Goal: Check status: Check status

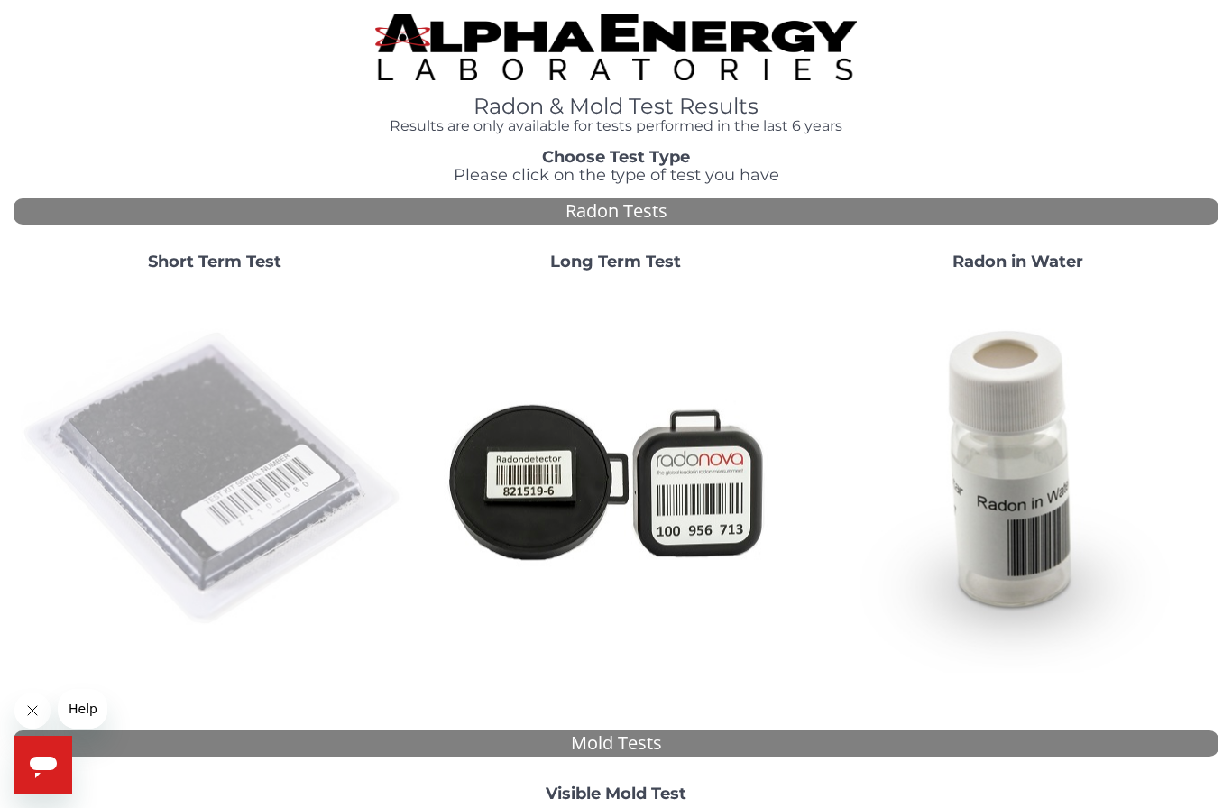
click at [242, 480] on img at bounding box center [214, 479] width 387 height 387
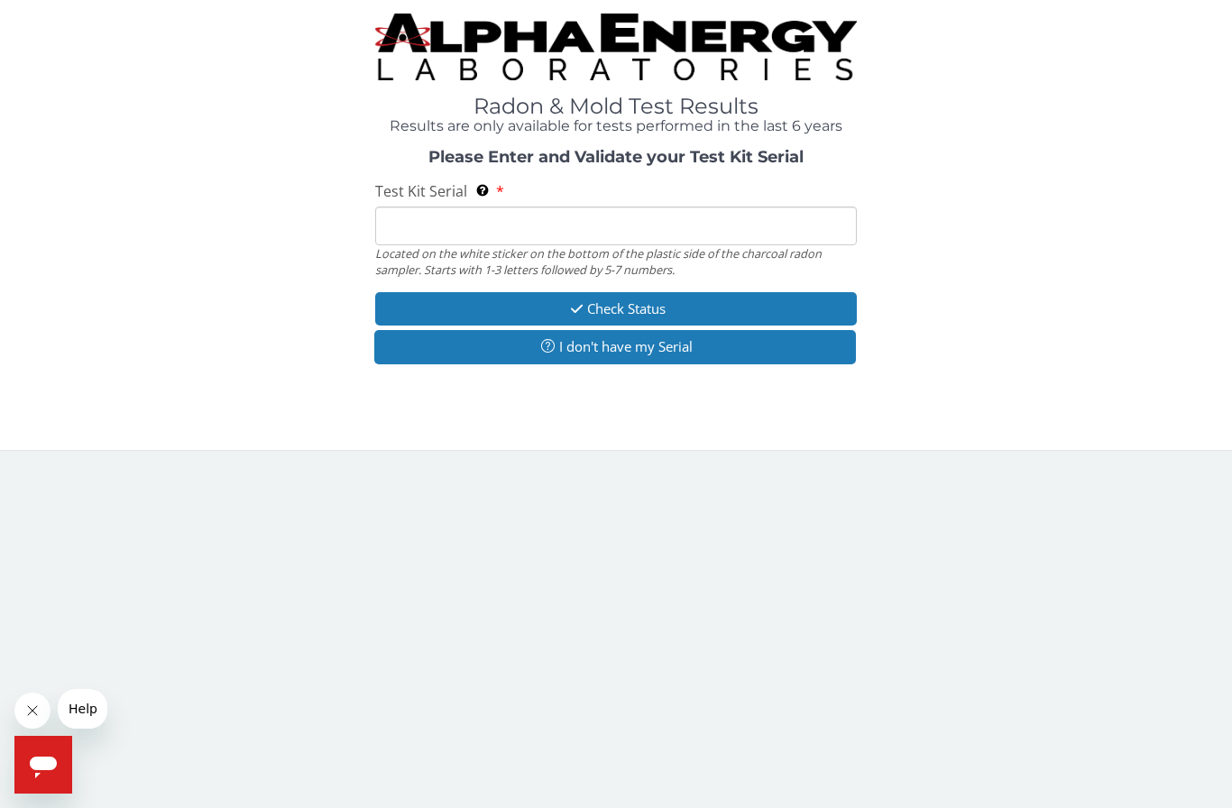
click at [504, 223] on input "Test Kit Serial Located on the white sticker on the bottom of the plastic side …" at bounding box center [615, 225] width 481 height 39
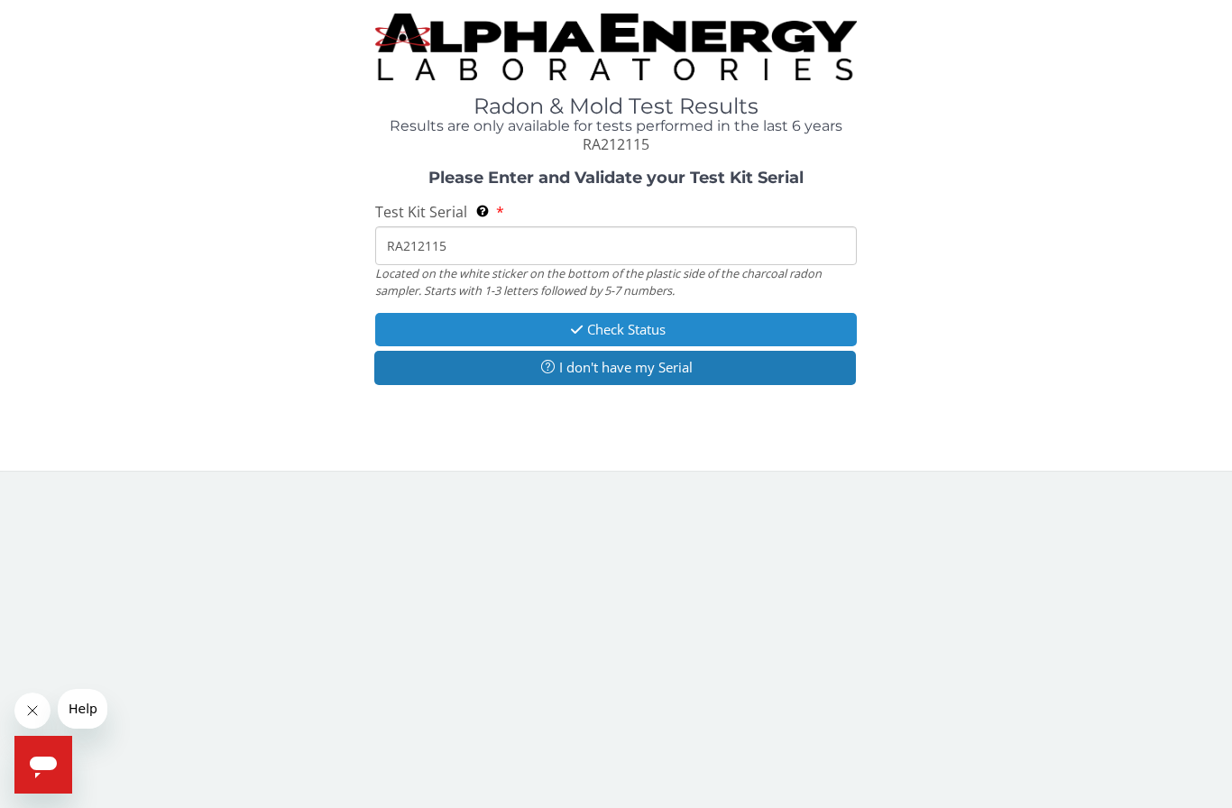
type input "RA212115"
click at [759, 318] on button "Check Status" at bounding box center [615, 329] width 481 height 33
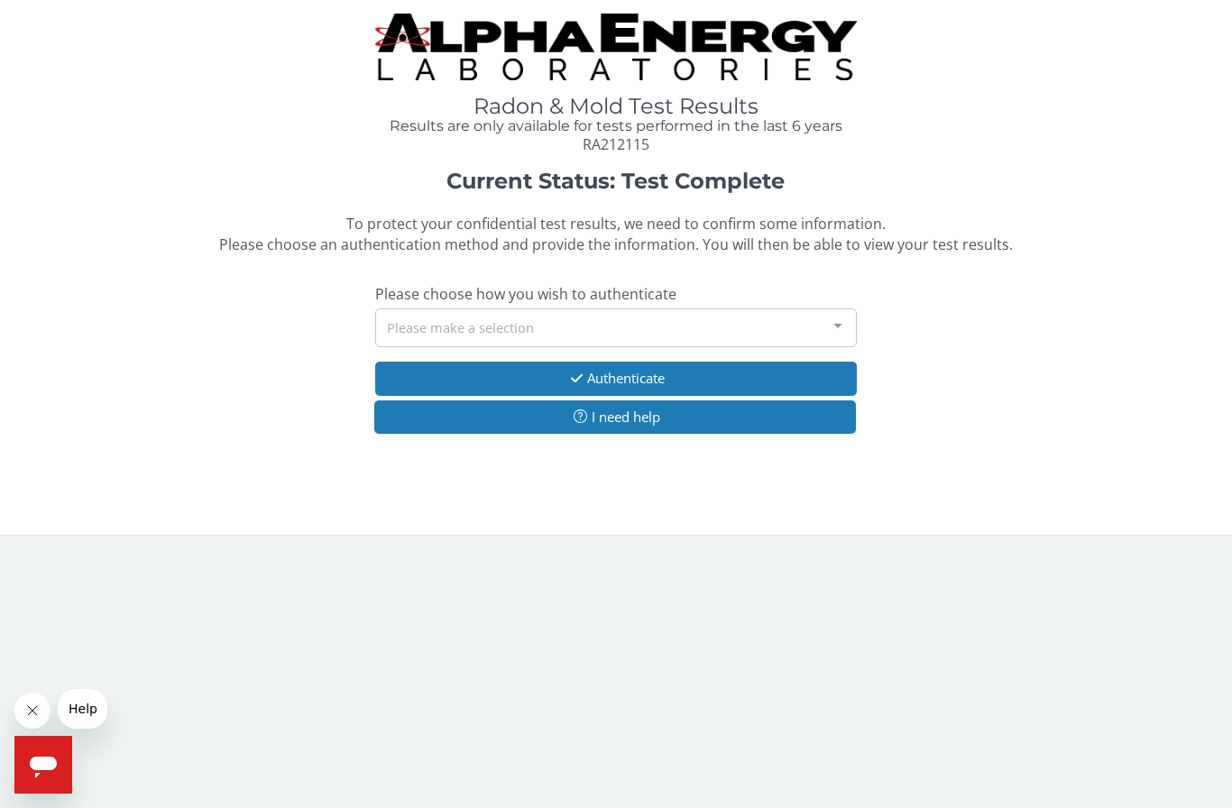
click at [697, 322] on div "Please make a selection" at bounding box center [615, 327] width 481 height 39
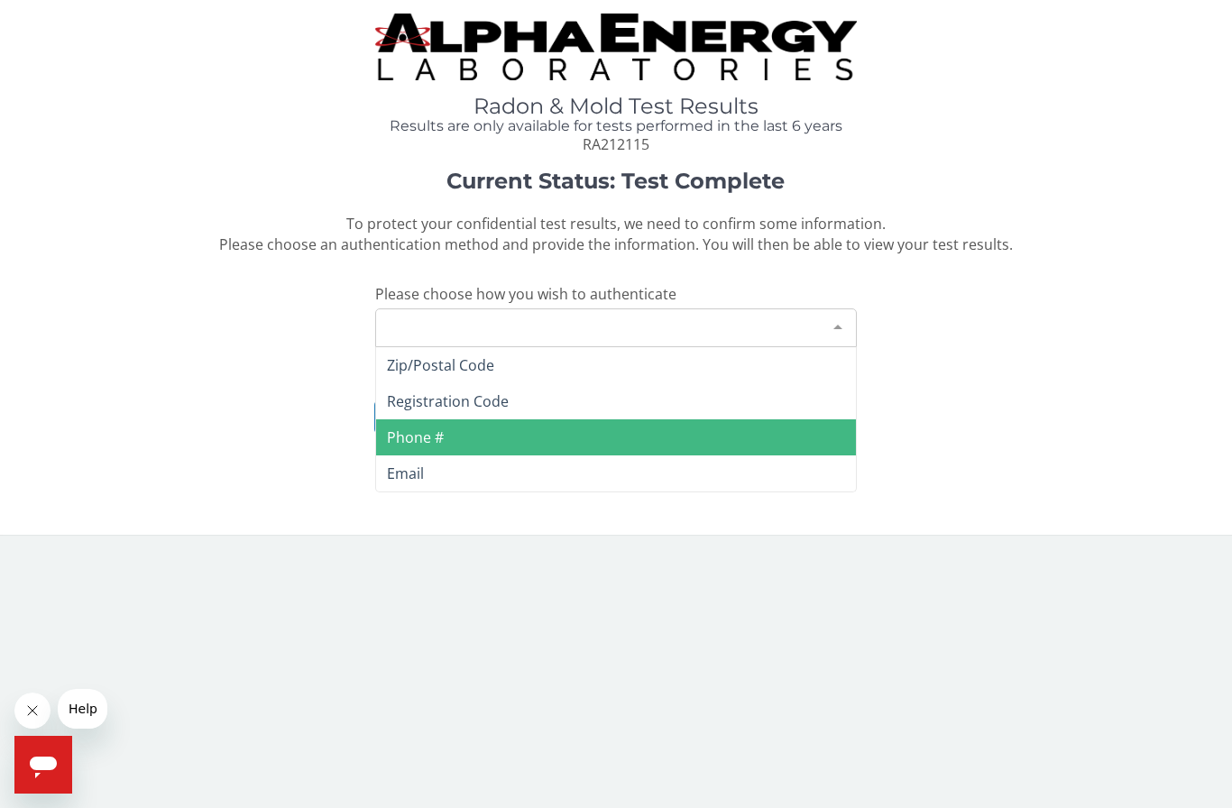
click at [435, 427] on span "Phone #" at bounding box center [415, 437] width 57 height 20
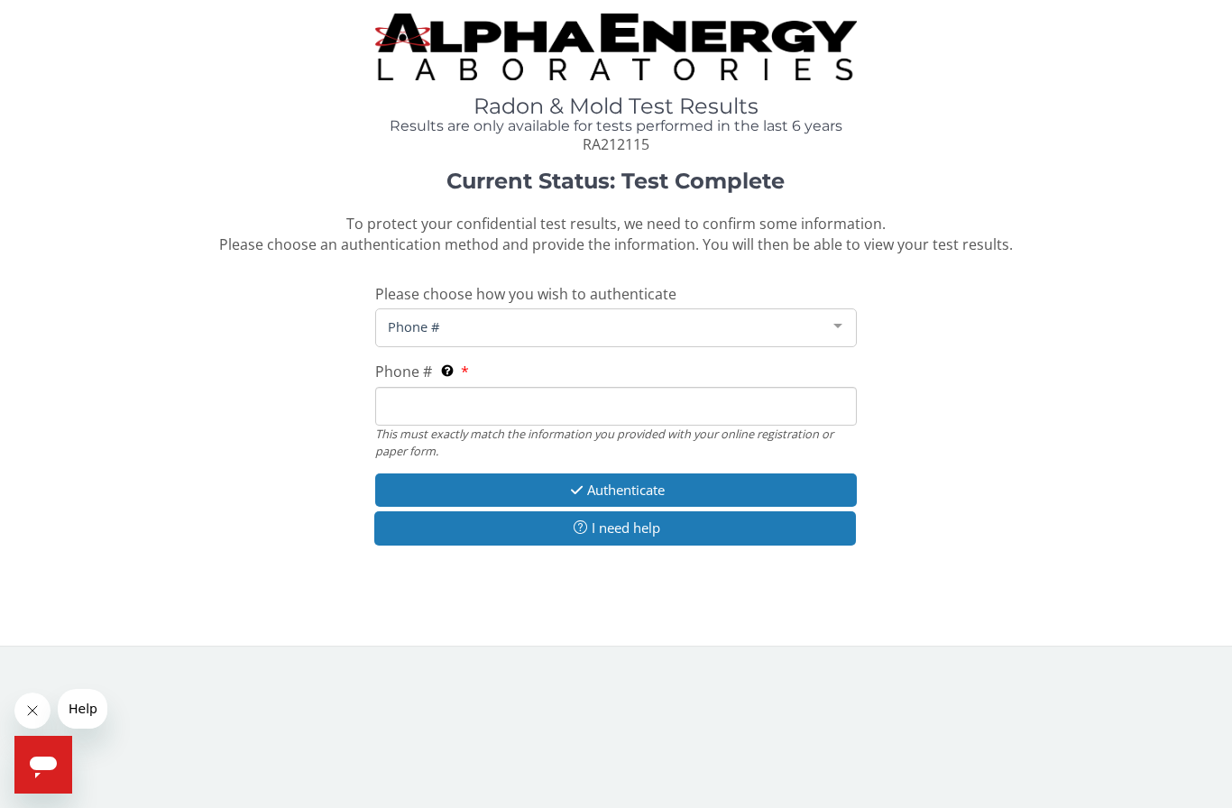
click at [845, 325] on div at bounding box center [838, 326] width 36 height 34
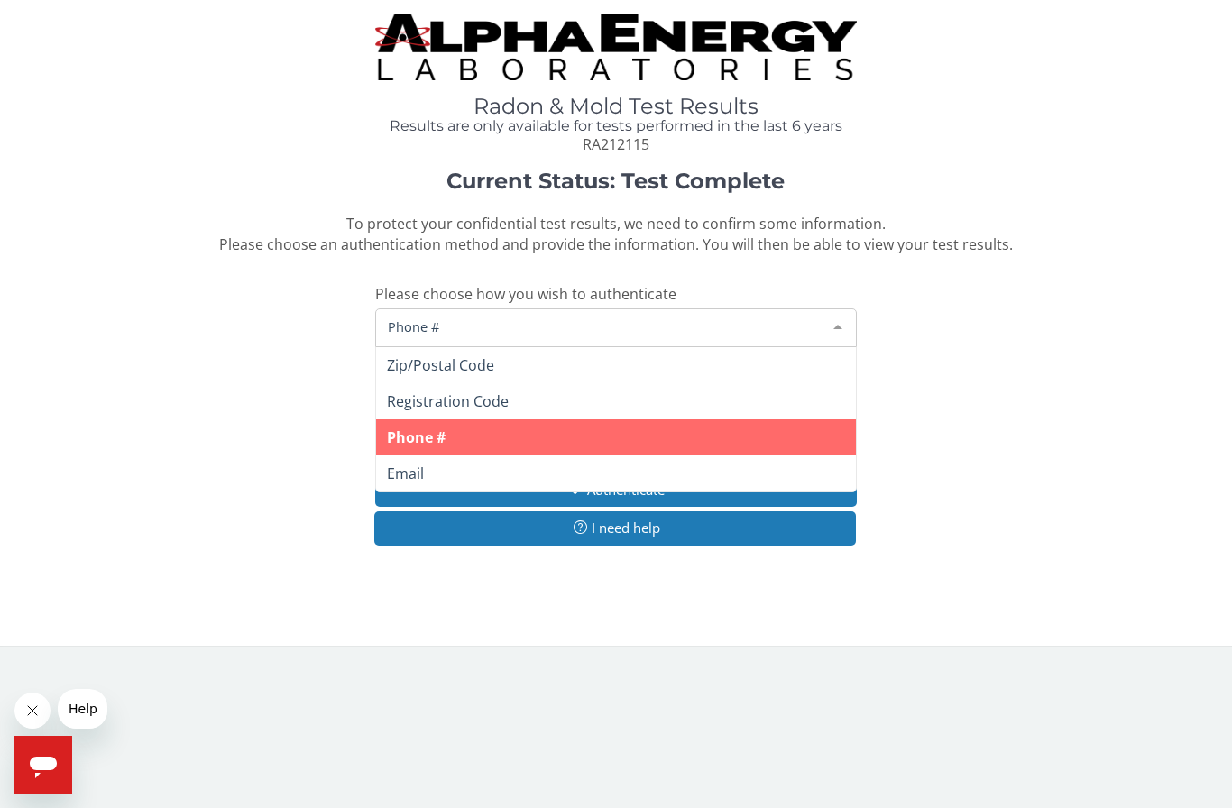
click at [514, 328] on span "Phone #" at bounding box center [601, 326] width 436 height 20
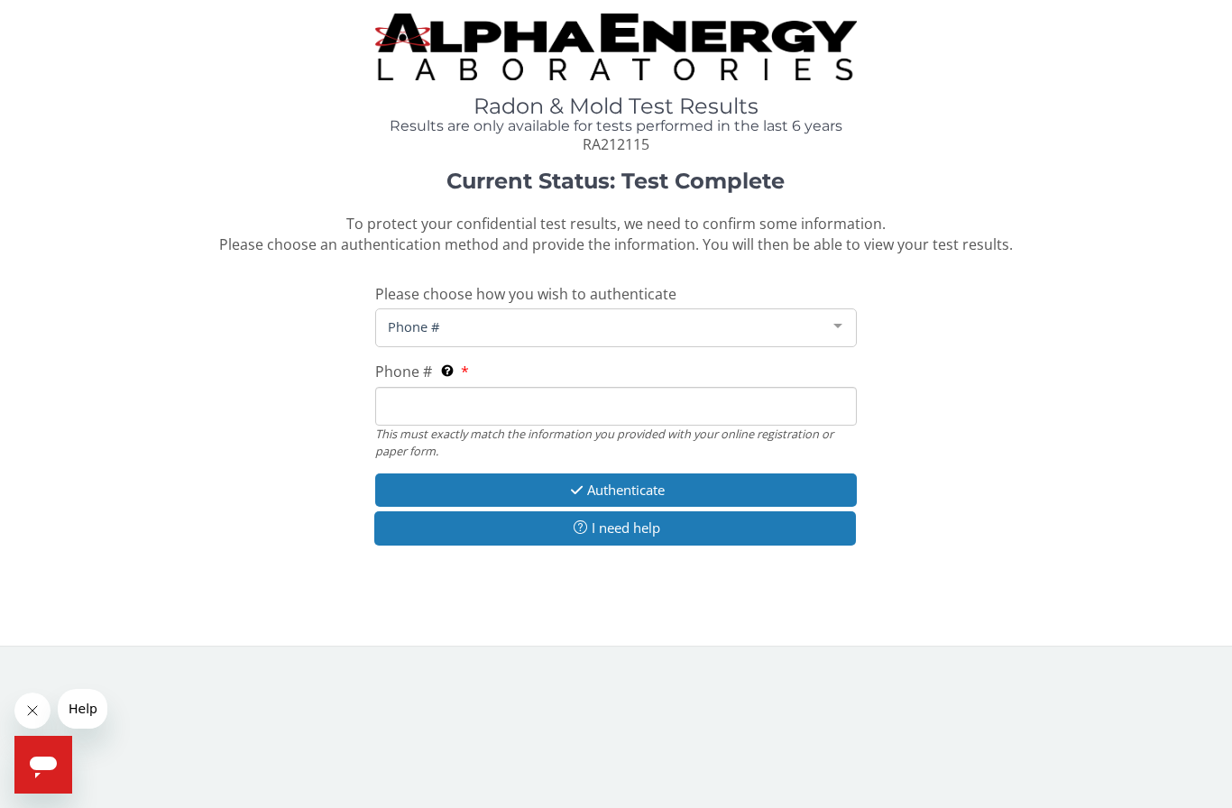
click at [407, 330] on span "Phone #" at bounding box center [601, 326] width 436 height 20
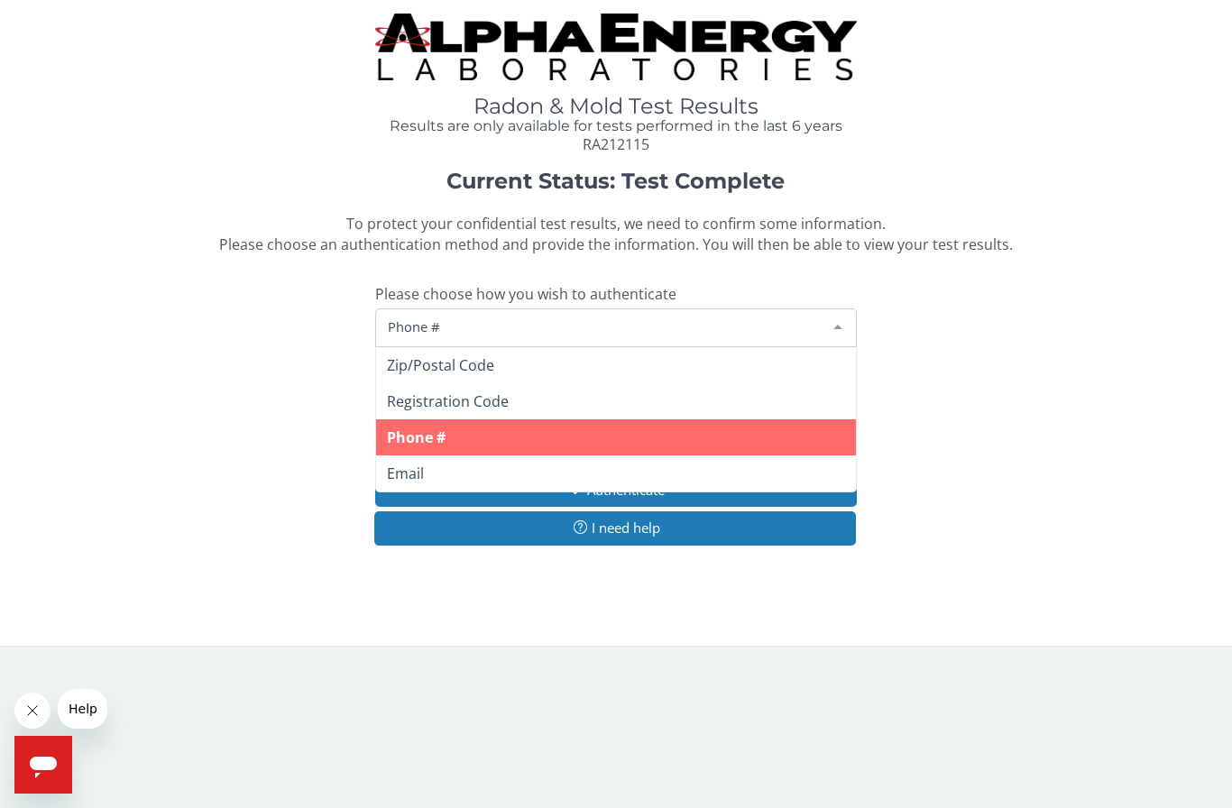
click at [453, 316] on span "Phone #" at bounding box center [601, 326] width 436 height 20
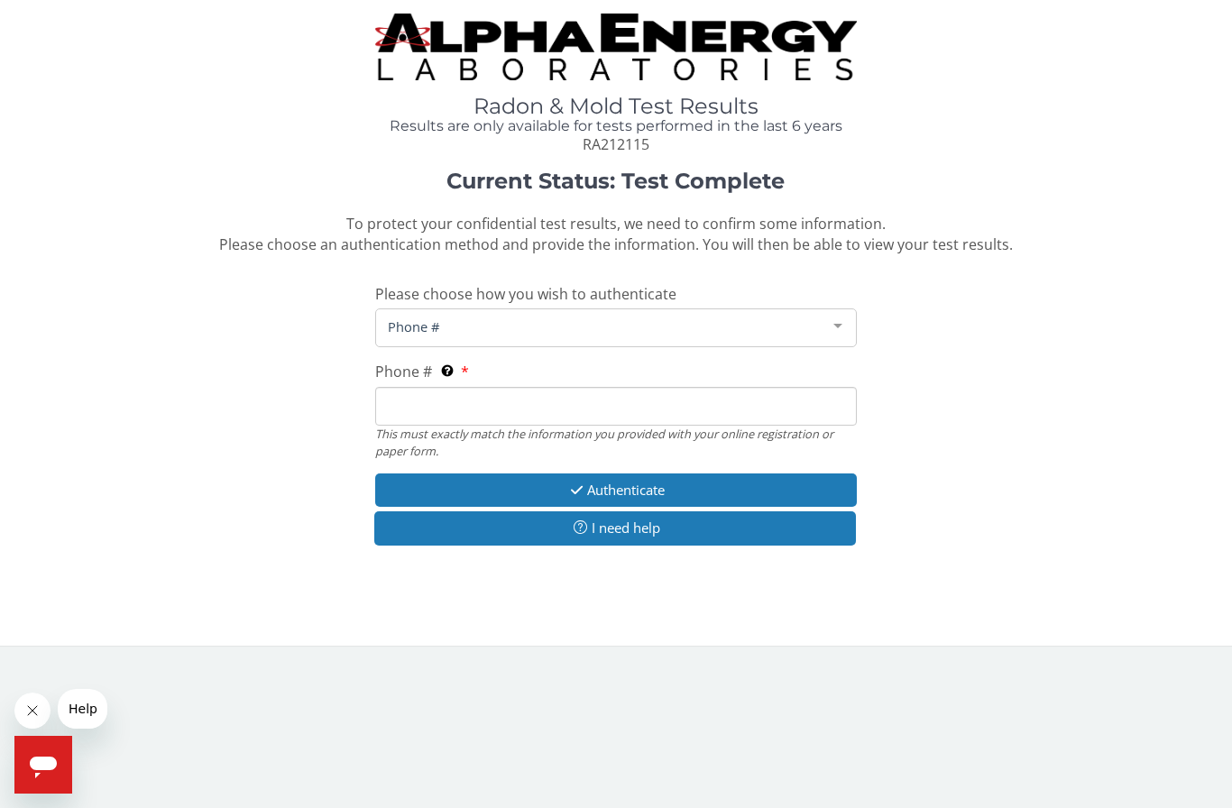
click at [843, 325] on div at bounding box center [838, 326] width 36 height 34
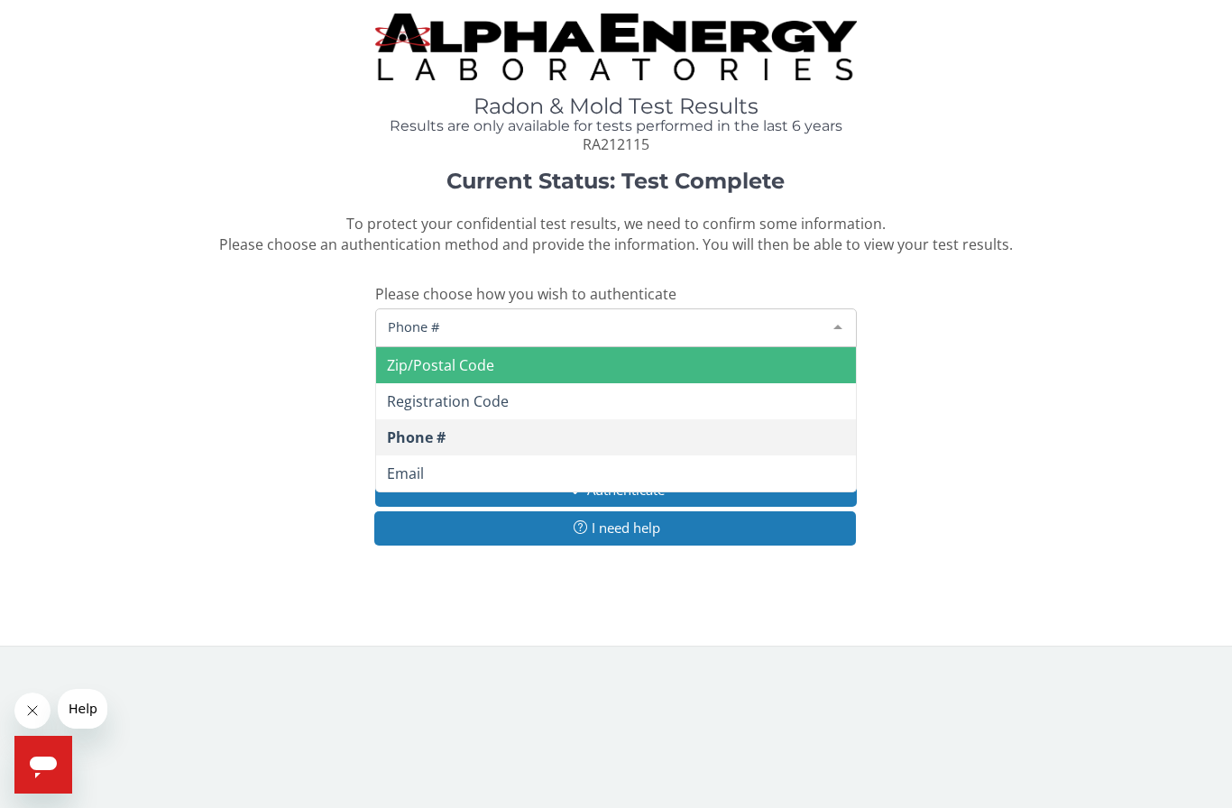
click at [543, 358] on span "Zip/Postal Code" at bounding box center [616, 365] width 480 height 36
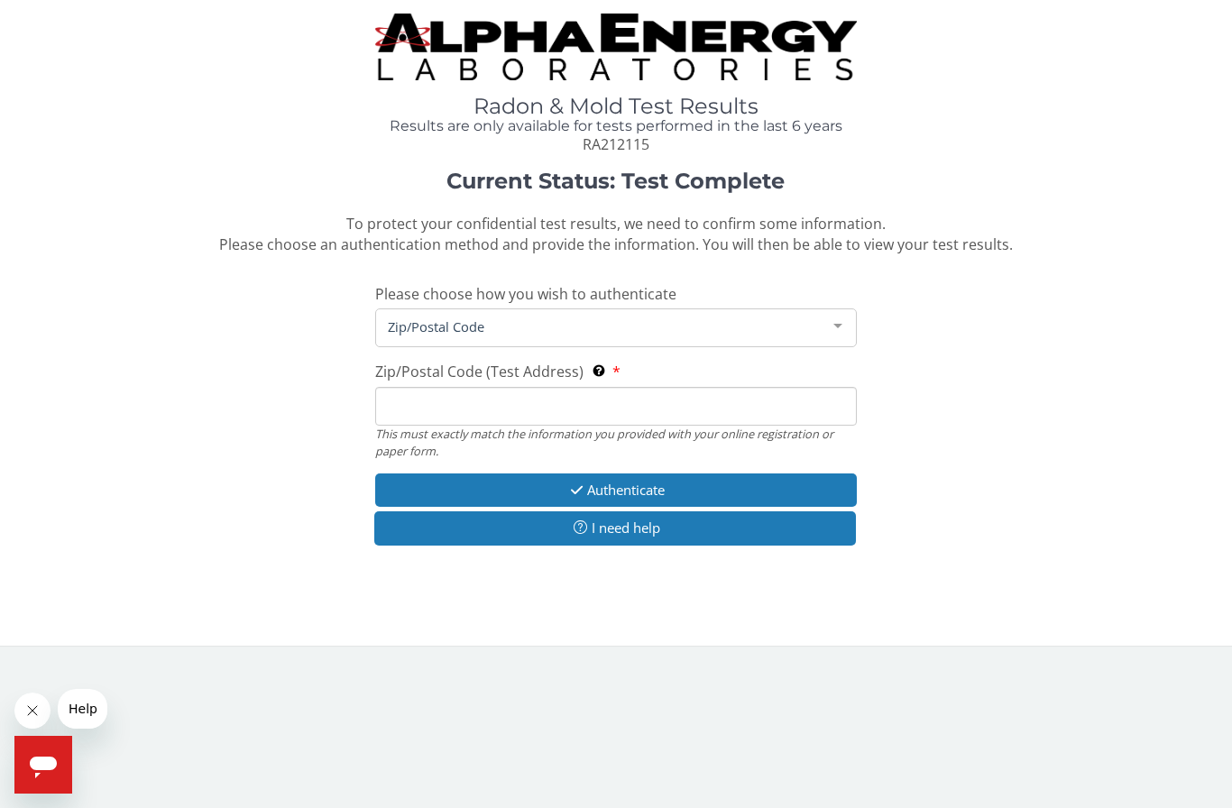
click at [526, 400] on input "Zip/Postal Code (Test Address) This must exactly match the information you prov…" at bounding box center [615, 406] width 481 height 39
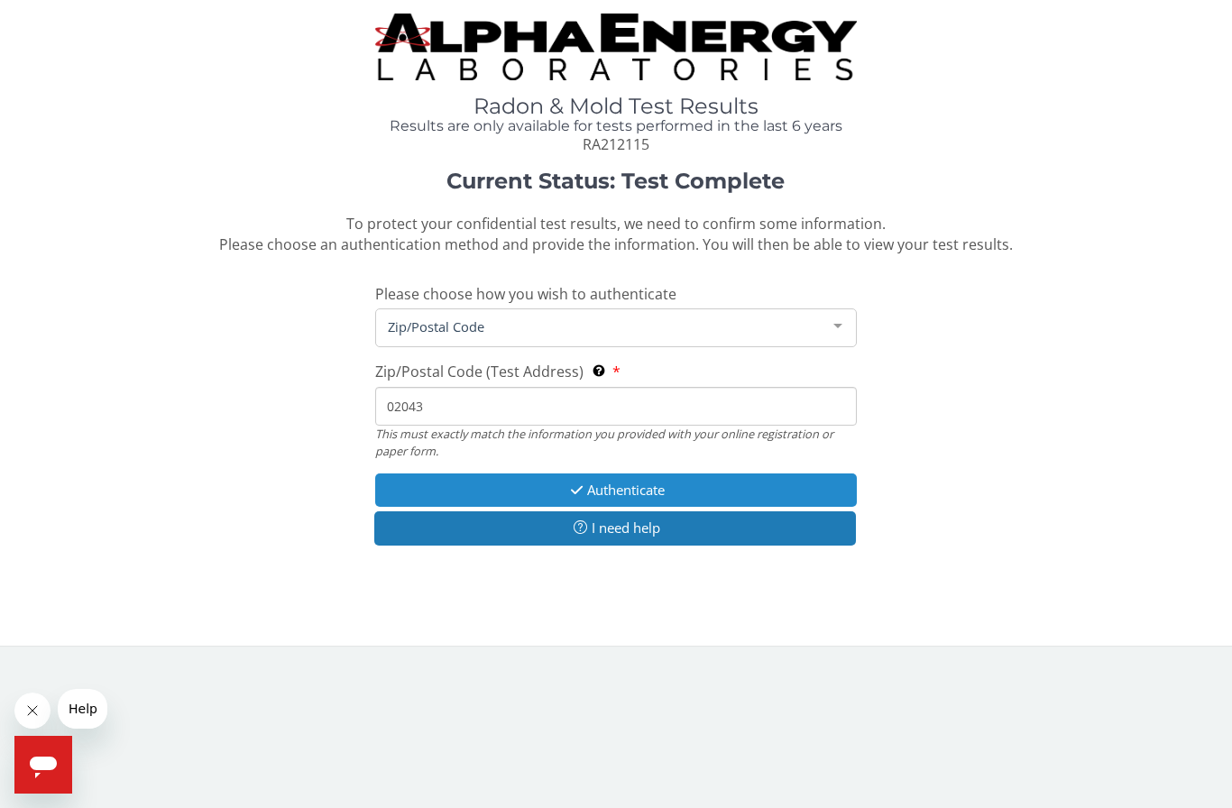
type input "02043"
click at [732, 477] on button "Authenticate" at bounding box center [615, 489] width 481 height 33
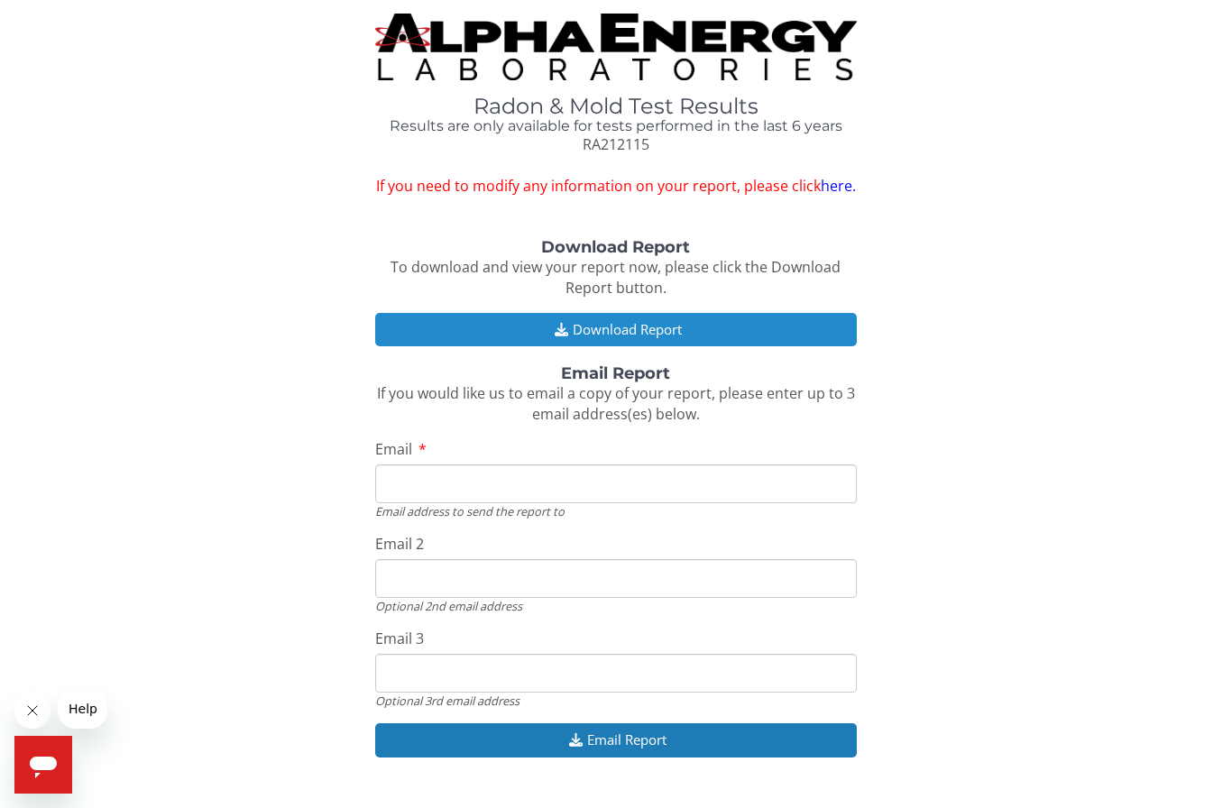
click at [732, 321] on button "Download Report" at bounding box center [615, 329] width 481 height 33
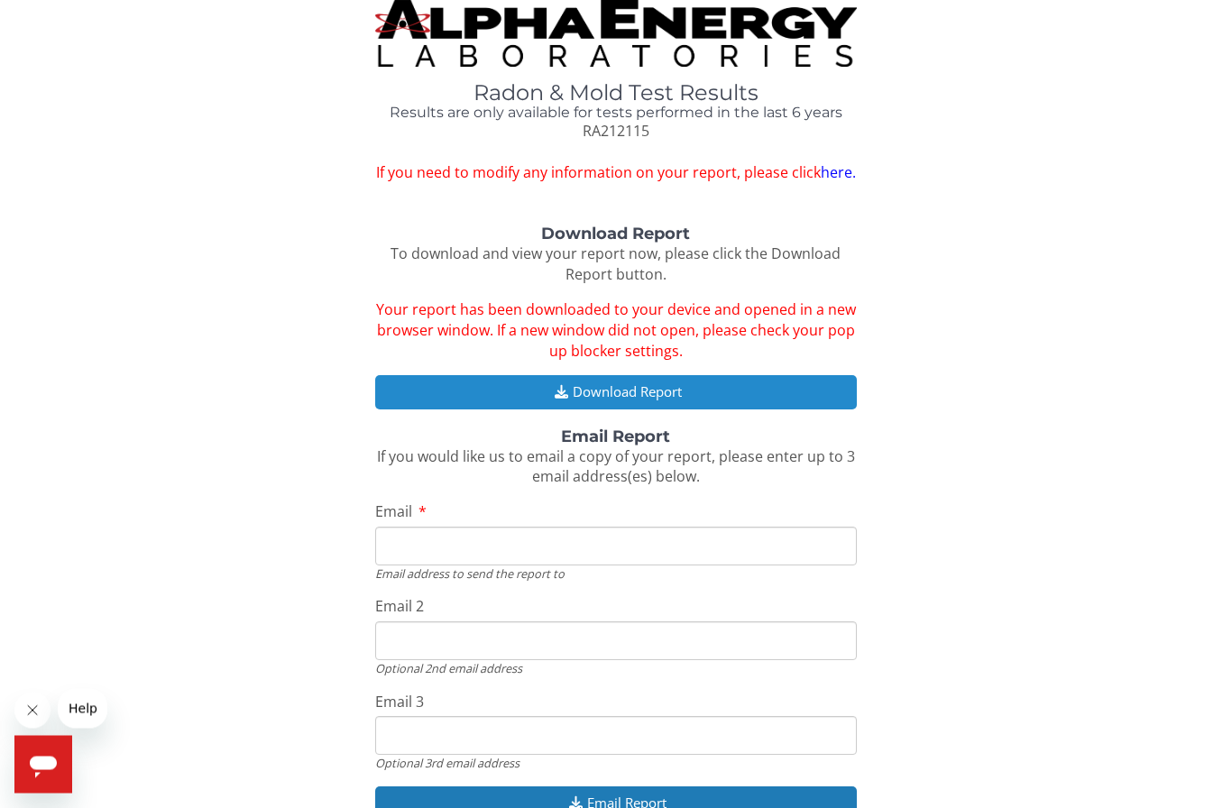
scroll to position [101, 0]
